Goal: Task Accomplishment & Management: Complete application form

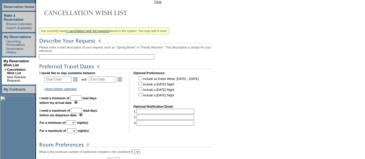
scroll to position [85, 0]
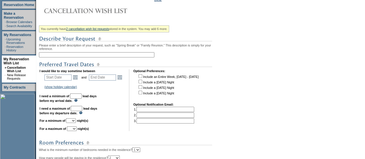
click at [86, 55] on input "text" at bounding box center [97, 54] width 116 height 5
type input "Deer Valley Birthday Trip"
click at [76, 81] on link "Open the calendar popup." at bounding box center [75, 77] width 6 height 6
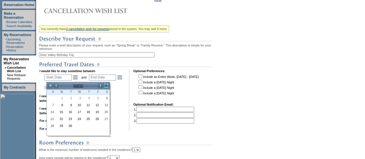
click at [106, 85] on link ">>" at bounding box center [106, 86] width 6 height 6
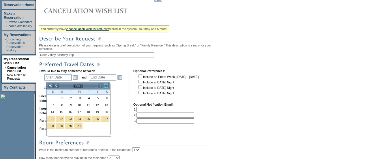
click at [106, 85] on link ">>" at bounding box center [106, 86] width 6 height 6
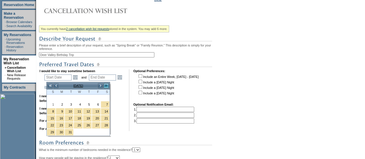
click at [106, 85] on link ">>" at bounding box center [106, 86] width 6 height 6
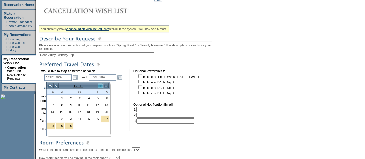
click at [100, 86] on link ">" at bounding box center [101, 86] width 6 height 6
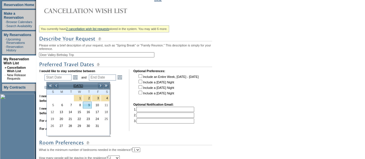
click at [90, 105] on link "9" at bounding box center [87, 105] width 8 height 6
type input "[DATE]"
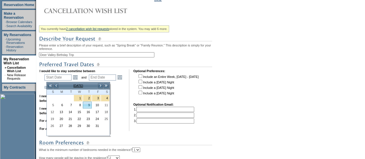
type input "311"
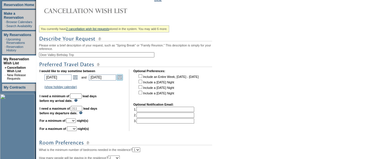
click at [123, 78] on link "Open the calendar popup." at bounding box center [120, 77] width 6 height 6
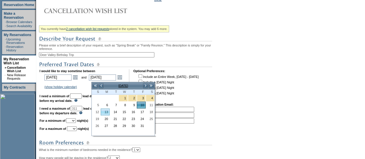
click at [106, 112] on link "13" at bounding box center [105, 112] width 8 height 6
type input "[DATE]"
type input "314"
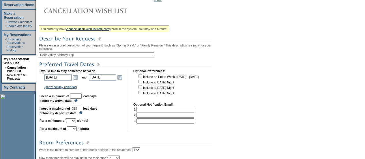
click at [82, 98] on input "text" at bounding box center [76, 96] width 12 height 5
type input "30"
click at [76, 123] on select "1 2 3 4 5 6 7 8 9 10 11 12 13 14" at bounding box center [71, 120] width 10 height 5
select select "4"
click at [73, 121] on select "1 2 3 4 5 6 7 8 9 10 11 12 13 14" at bounding box center [71, 120] width 10 height 5
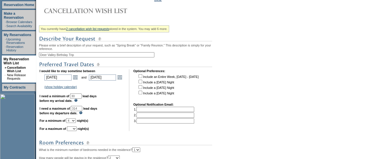
click at [77, 130] on select "1 2 3 4 5 6 7 8 9 10 11 12 13 14" at bounding box center [72, 128] width 10 height 5
select select "4"
click at [74, 129] on select "1 2 3 4 5 6 7 8 9 10 11 12 13 14" at bounding box center [72, 128] width 10 height 5
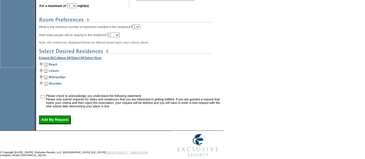
scroll to position [212, 0]
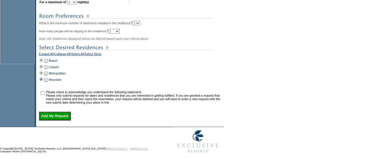
click at [42, 82] on td at bounding box center [41, 80] width 5 height 6
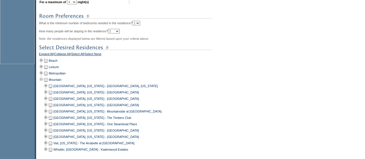
scroll to position [229, 0]
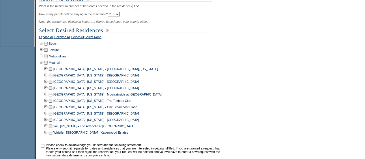
click at [53, 79] on td at bounding box center [50, 75] width 5 height 6
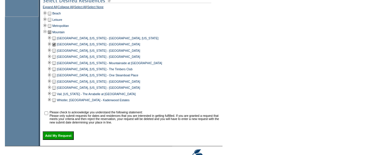
scroll to position [260, 0]
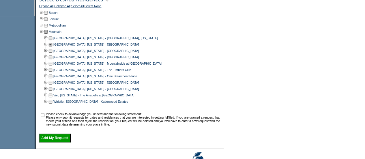
click at [44, 117] on input "checkbox" at bounding box center [43, 115] width 4 height 4
checkbox input "true"
click at [56, 142] on input "Add My Request" at bounding box center [55, 138] width 32 height 9
